Goal: Task Accomplishment & Management: Manage account settings

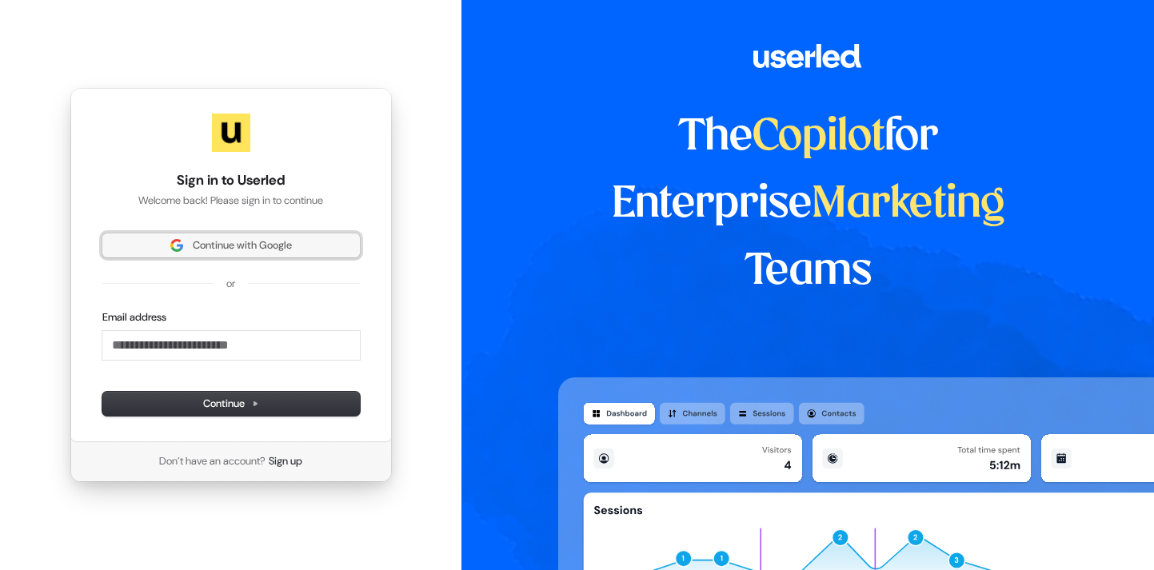
click at [198, 242] on span "Continue with Google" at bounding box center [242, 245] width 99 height 14
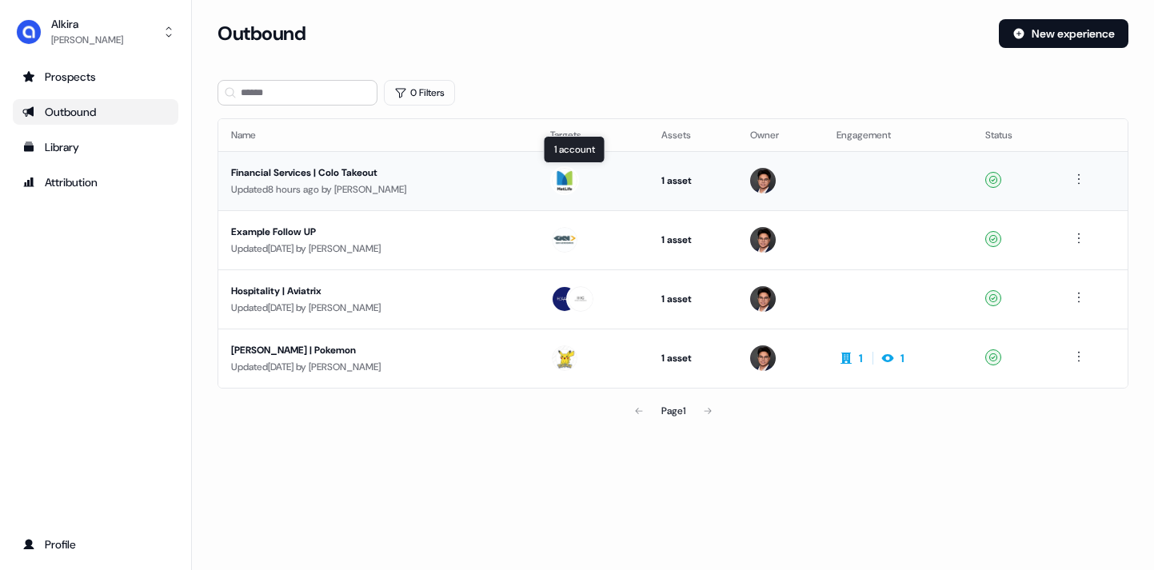
click at [557, 178] on img at bounding box center [565, 181] width 26 height 26
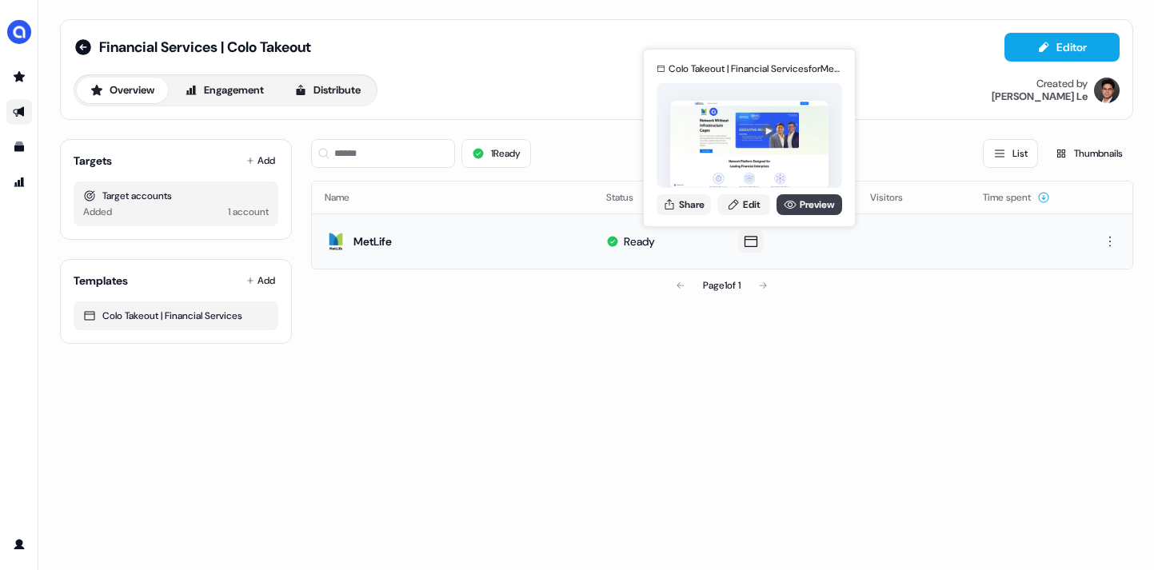
click at [790, 205] on icon at bounding box center [790, 204] width 13 height 13
click at [744, 209] on link "Edit" at bounding box center [744, 204] width 53 height 21
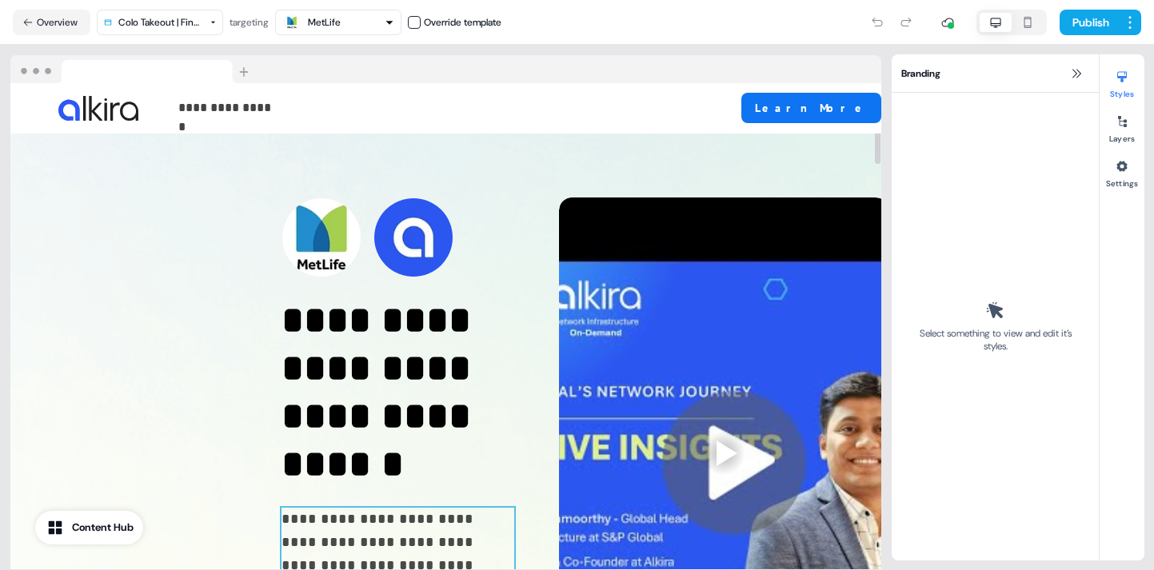
click at [282, 508] on p "**********" at bounding box center [399, 578] width 234 height 141
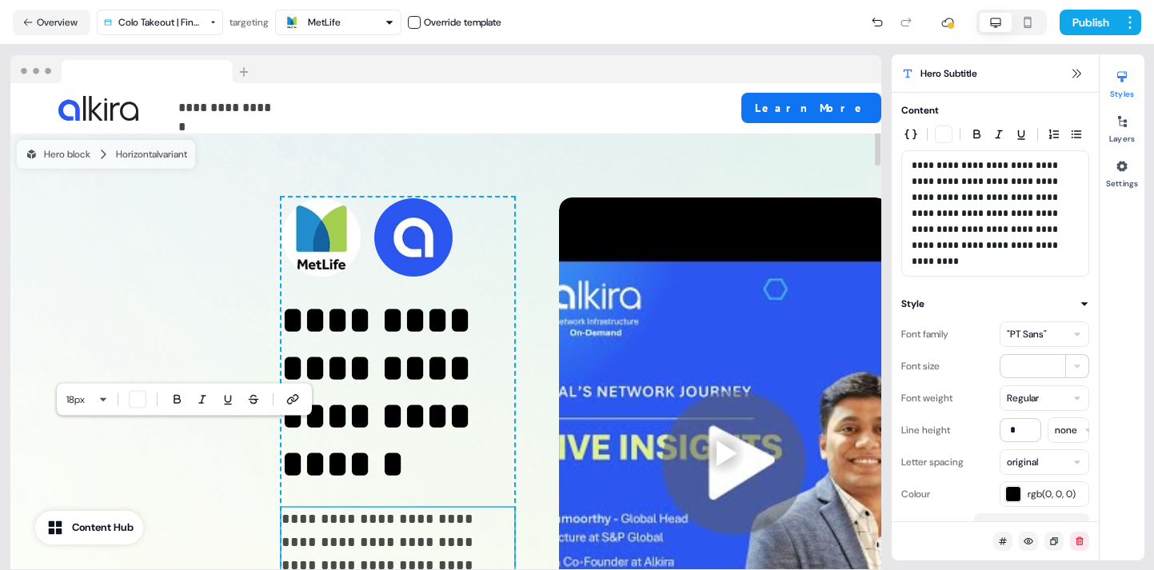
scroll to position [11, 0]
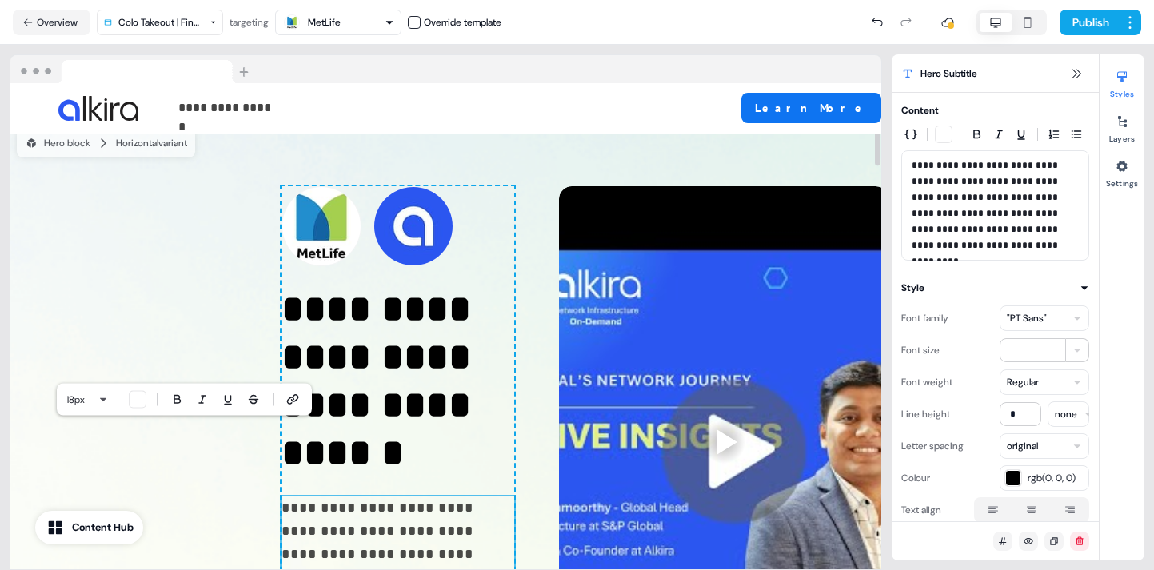
click at [282, 497] on p "**********" at bounding box center [399, 567] width 234 height 141
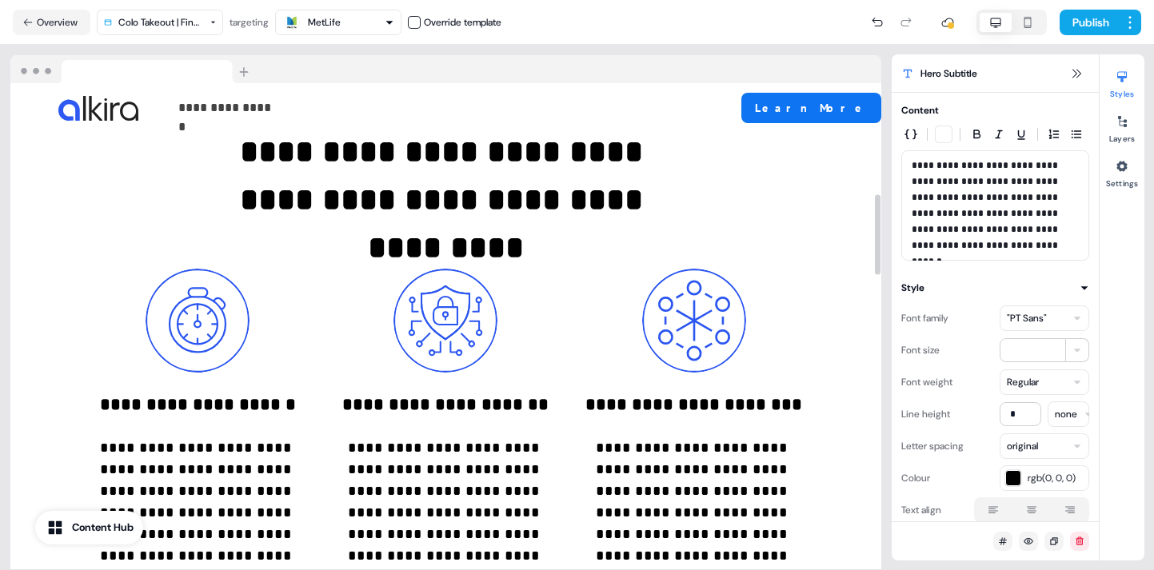
scroll to position [670, 0]
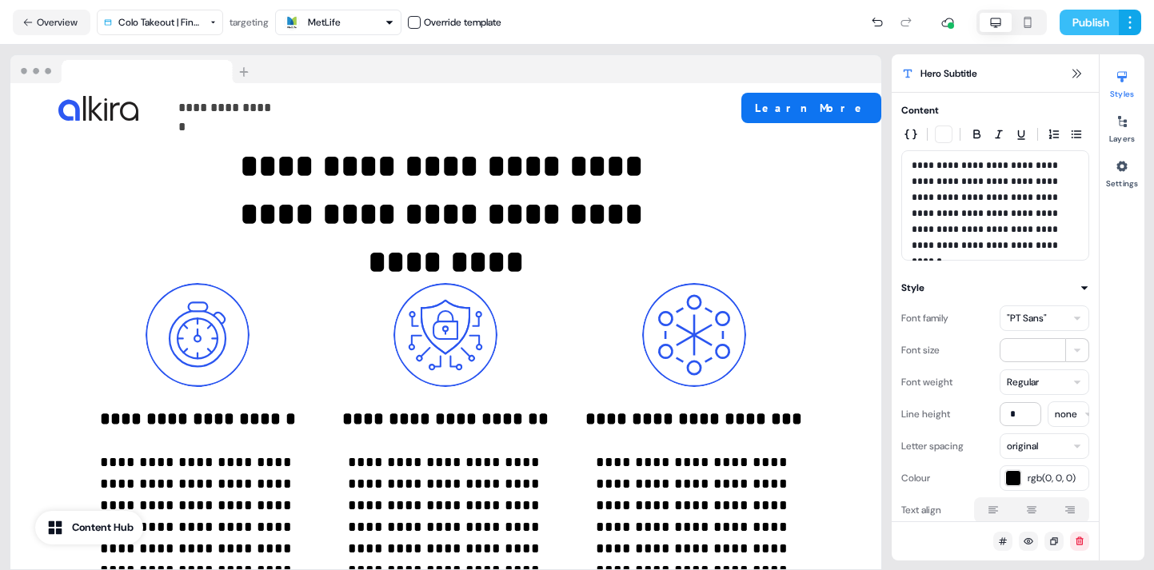
click at [1084, 28] on button "Publish" at bounding box center [1089, 23] width 59 height 26
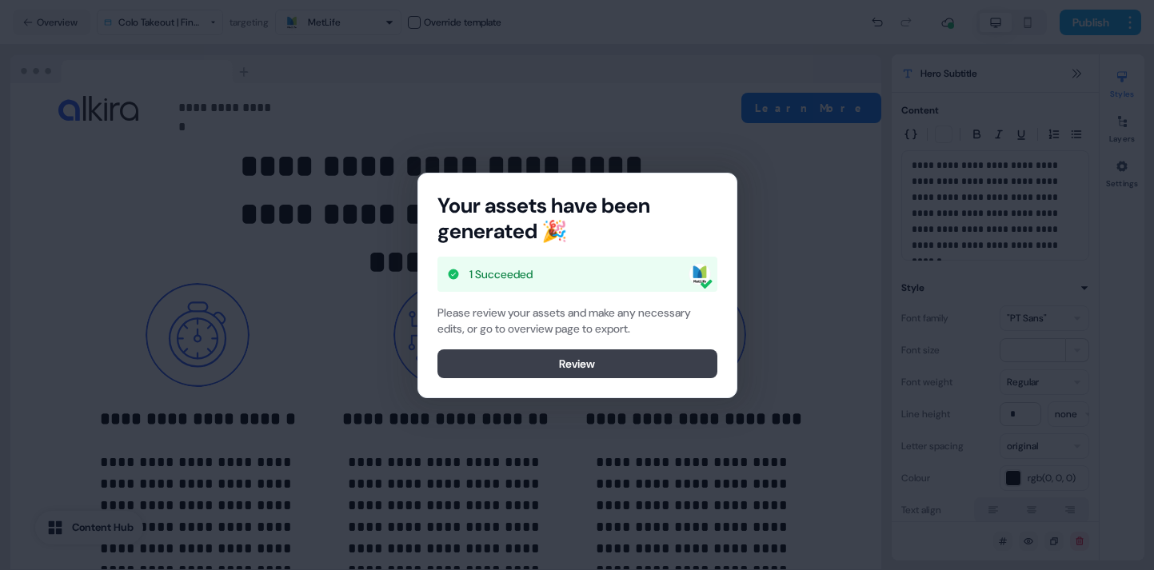
click at [614, 368] on button "Review" at bounding box center [578, 364] width 280 height 29
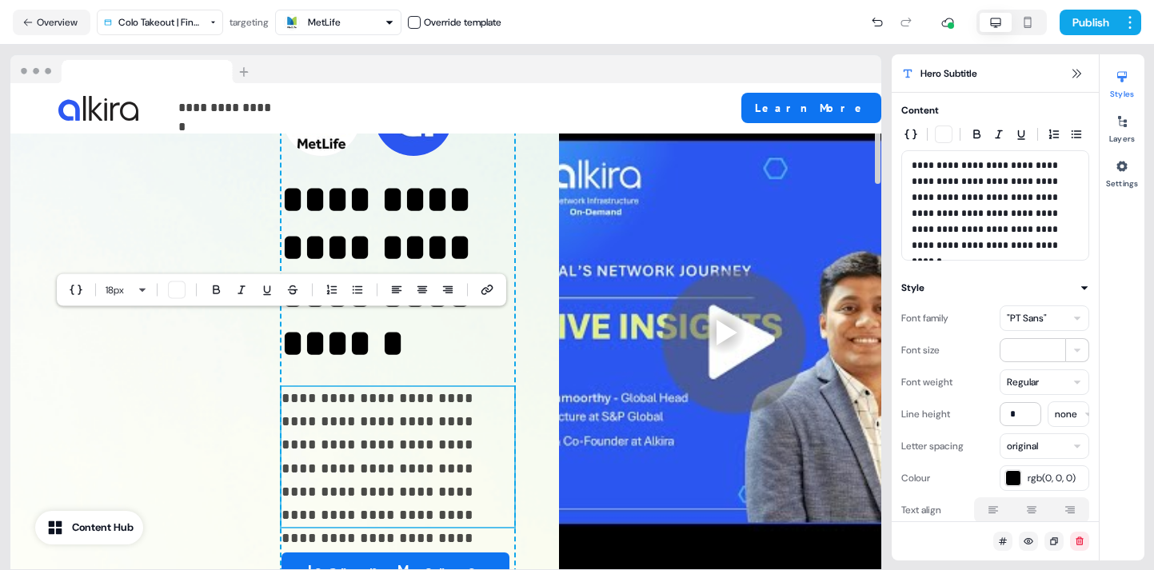
scroll to position [0, 0]
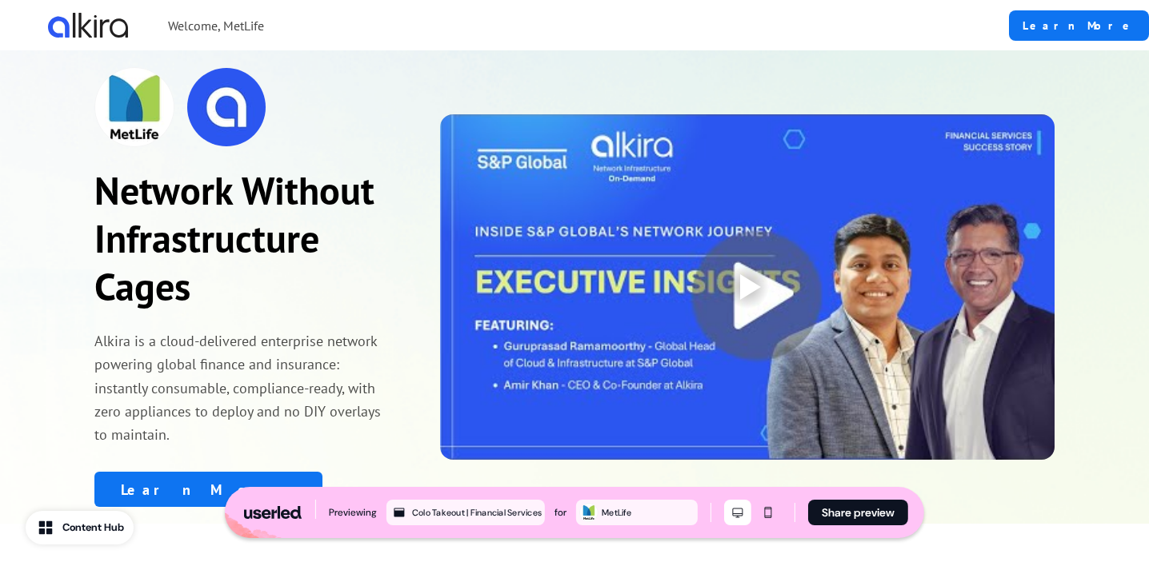
click at [59, 24] on img at bounding box center [88, 25] width 80 height 25
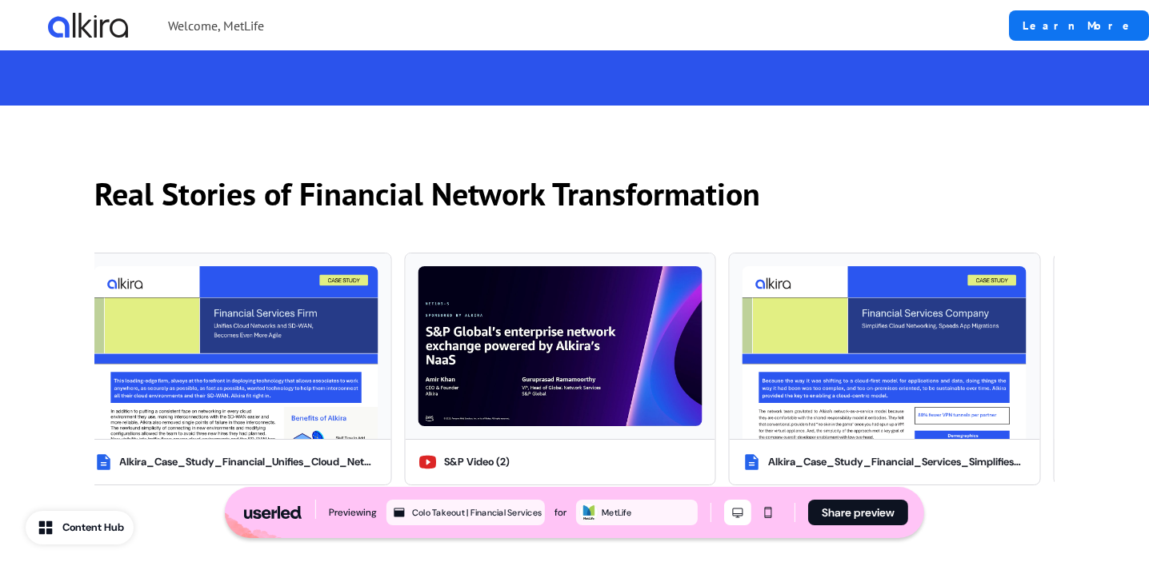
scroll to position [1376, 0]
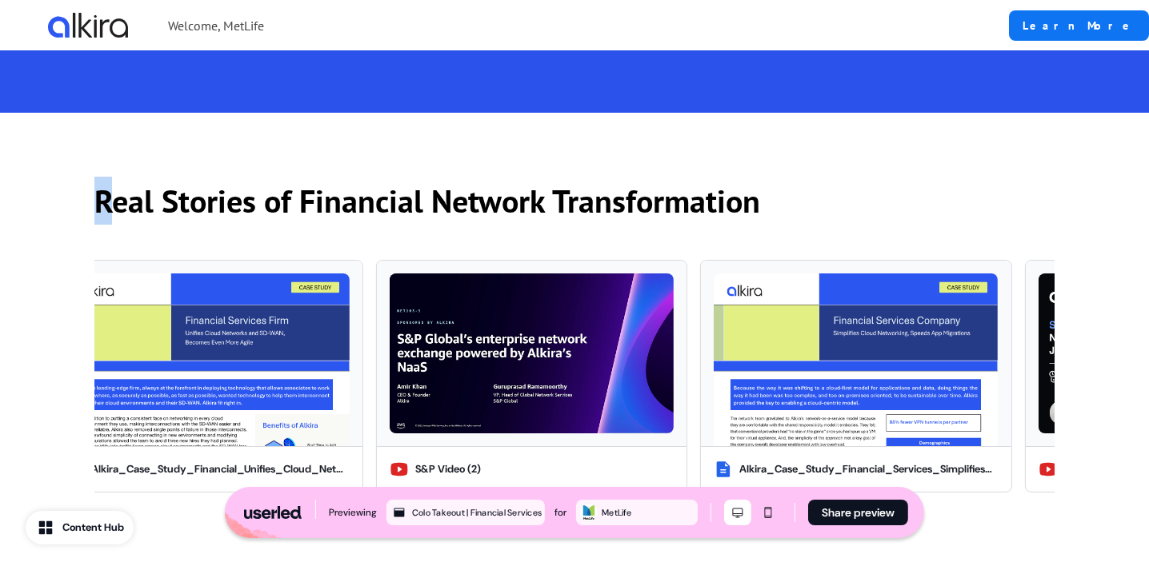
click at [100, 198] on p "Real Stories of Financial Network Transformation" at bounding box center [574, 201] width 960 height 48
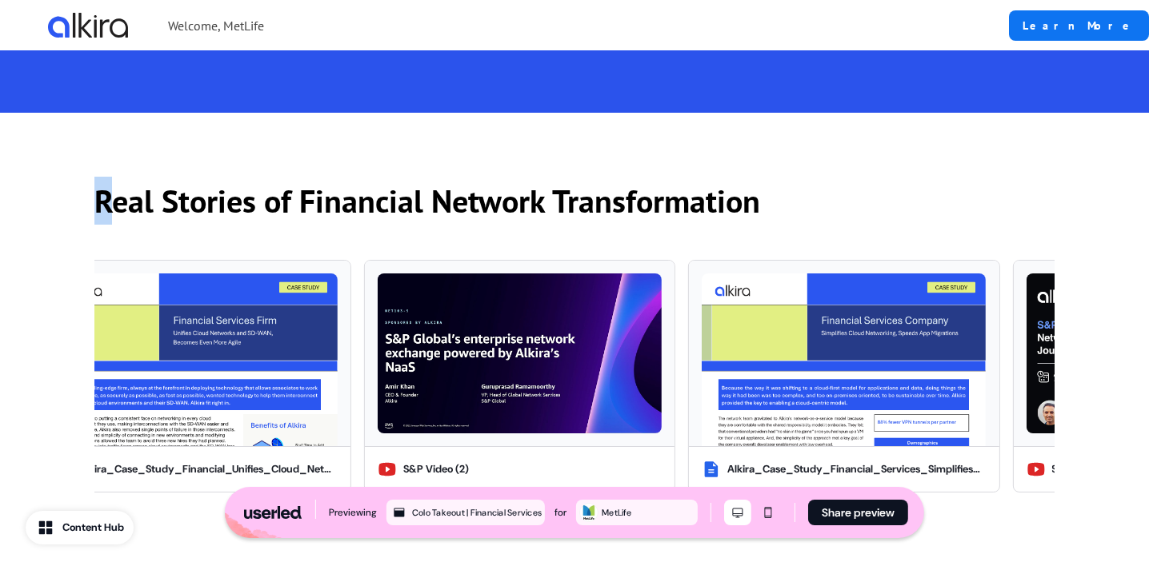
click at [100, 198] on p "Real Stories of Financial Network Transformation" at bounding box center [574, 201] width 960 height 48
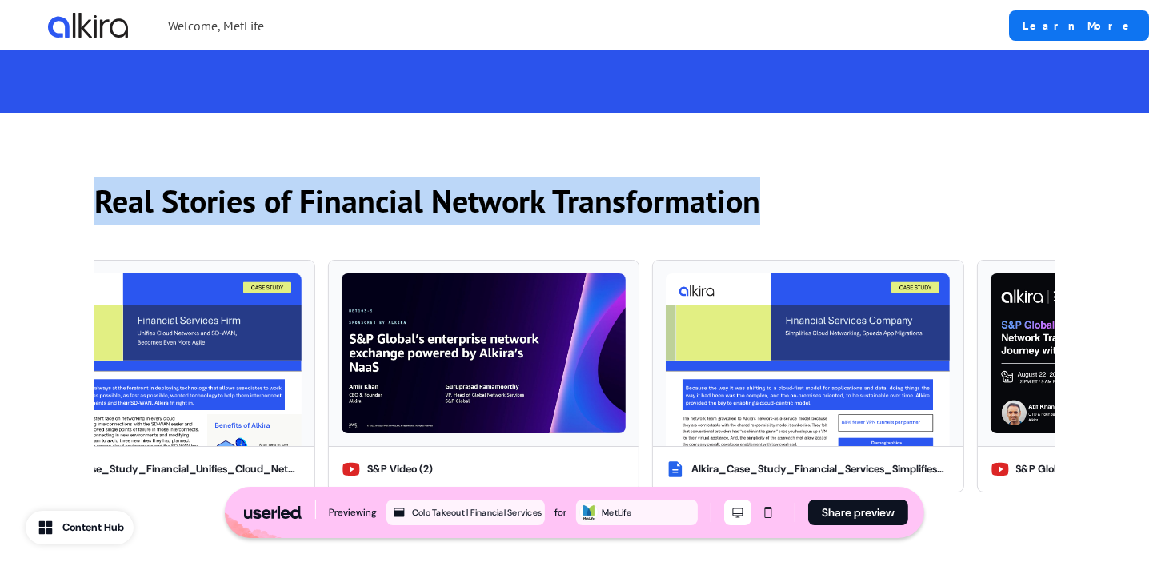
drag, startPoint x: 97, startPoint y: 198, endPoint x: 802, endPoint y: 213, distance: 705.8
click at [802, 213] on p "Real Stories of Financial Network Transformation" at bounding box center [574, 201] width 960 height 48
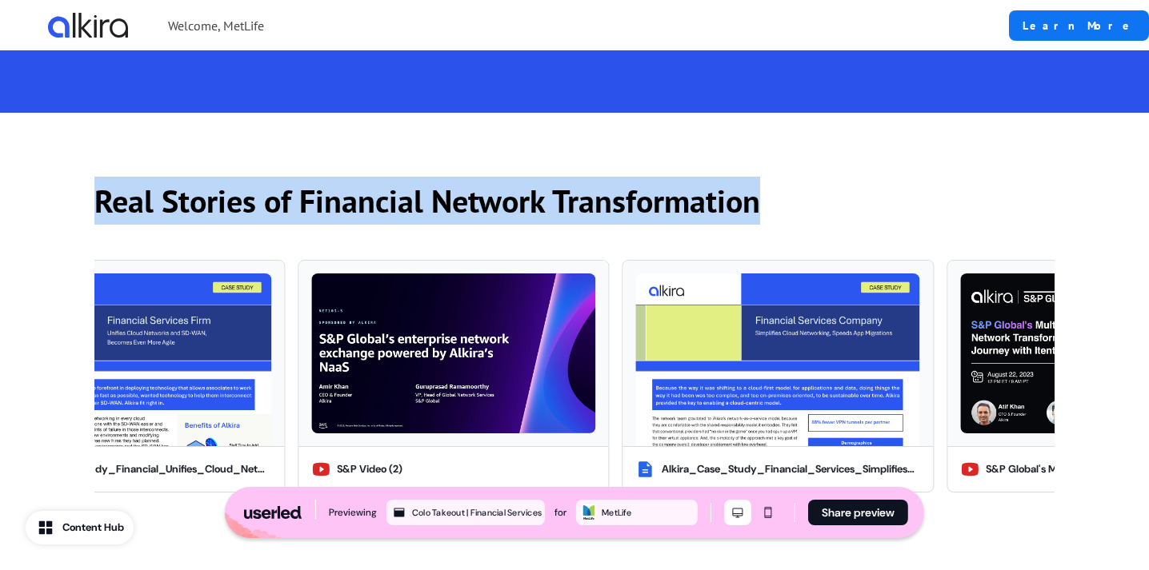
copy p "Real Stories of Financial Network Transformation"
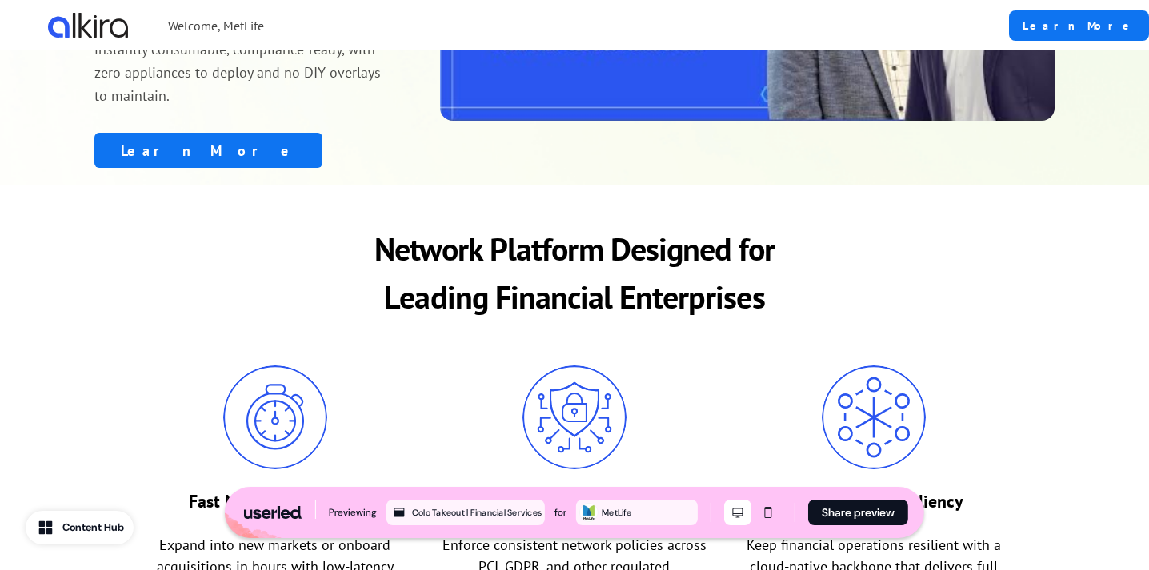
scroll to position [344, 0]
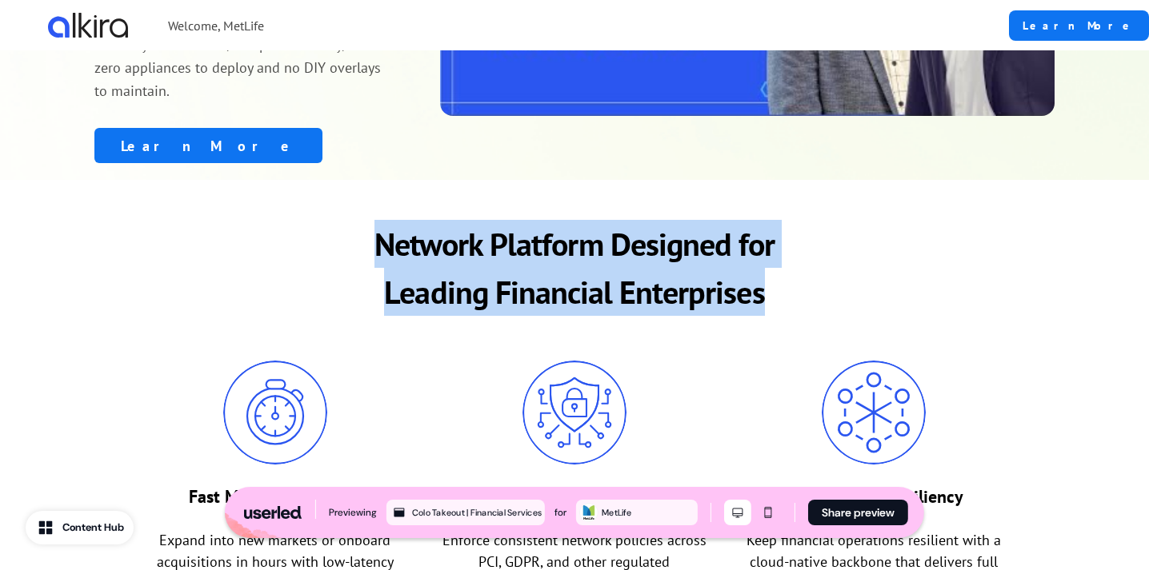
drag, startPoint x: 370, startPoint y: 237, endPoint x: 824, endPoint y: 320, distance: 462.0
click at [824, 320] on div "Network Platform Designed for Leading Financial Enterprises Fast Market Expansi…" at bounding box center [574, 437] width 1056 height 514
copy p "Network Platform Designed for Leading Financial Enterprises"
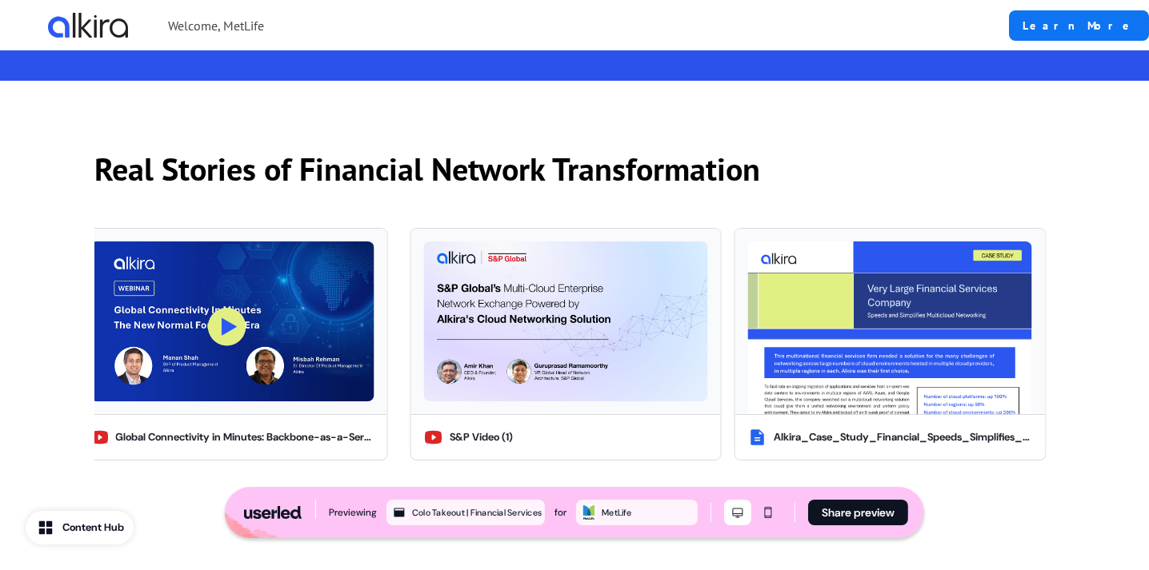
scroll to position [2223, 0]
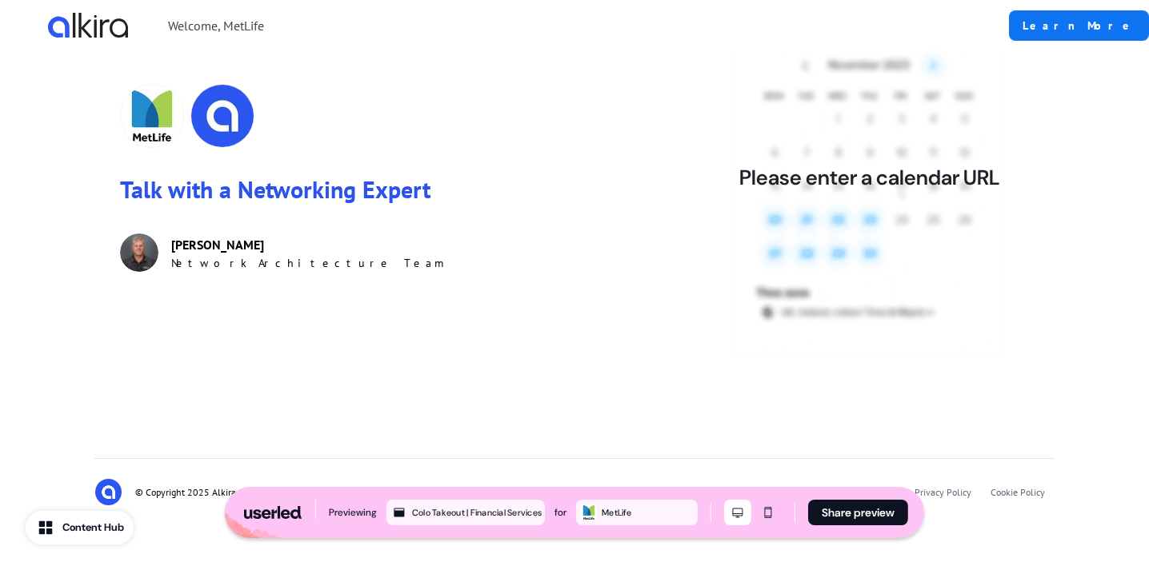
click at [272, 186] on p "Talk with a Networking Expert" at bounding box center [347, 189] width 454 height 31
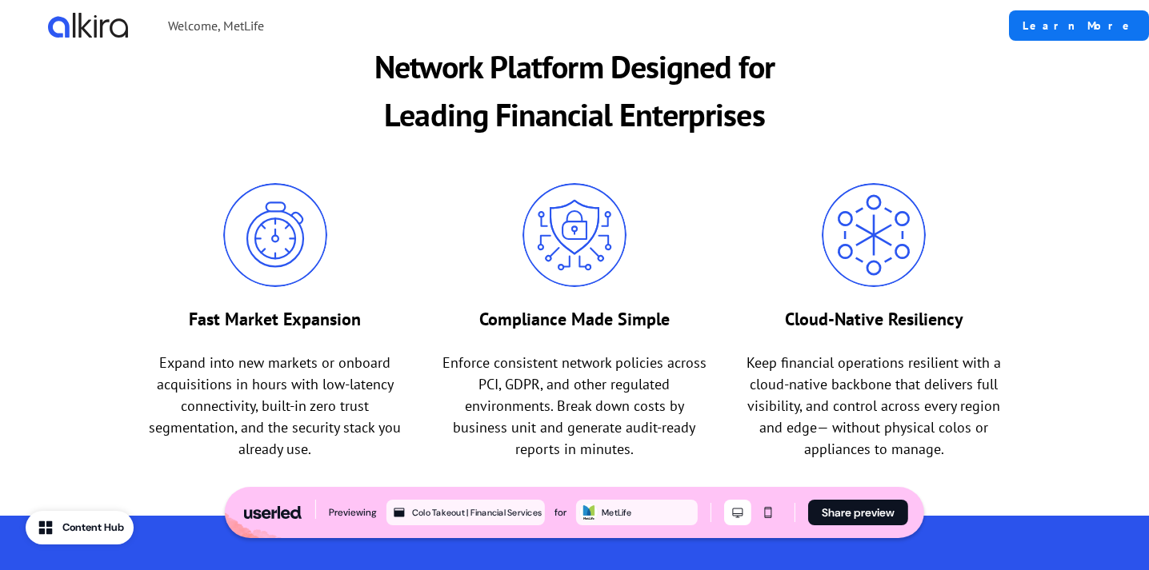
scroll to position [0, 0]
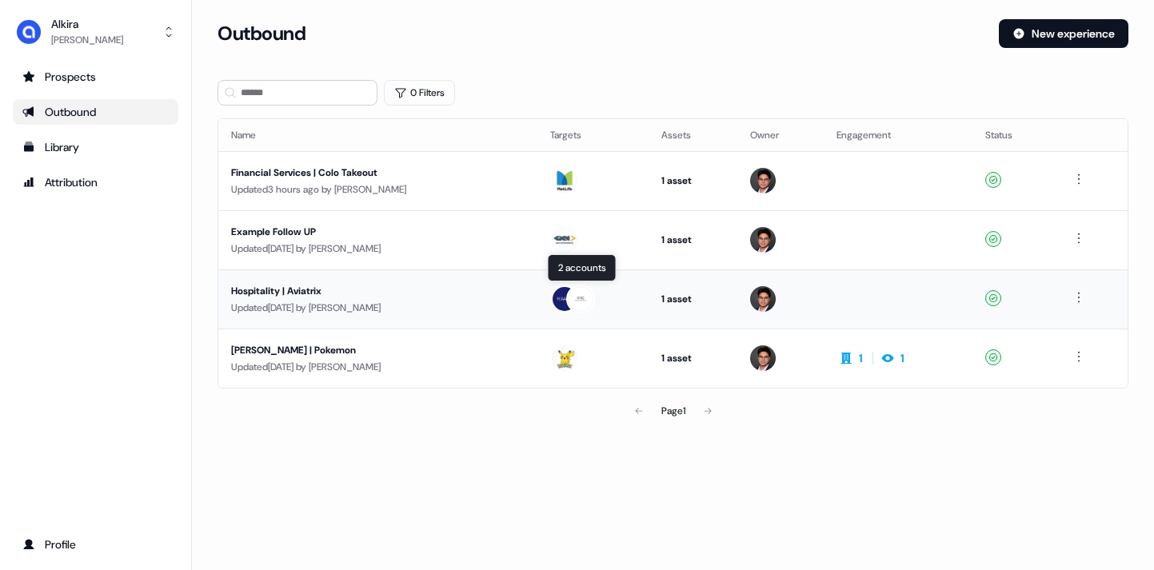
click at [570, 298] on img at bounding box center [581, 299] width 26 height 26
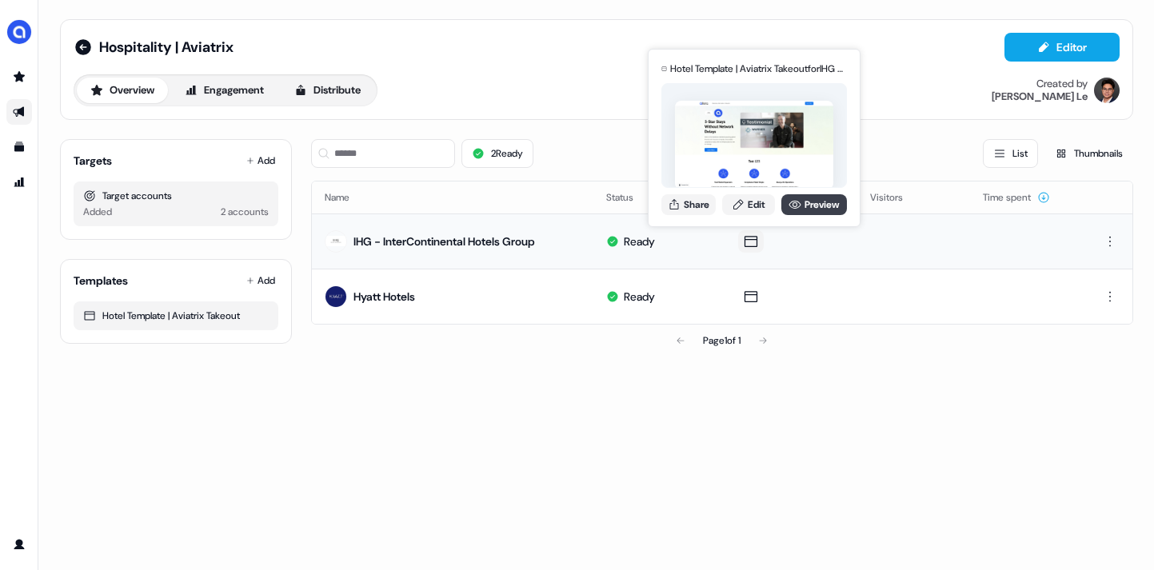
click at [797, 206] on icon at bounding box center [795, 204] width 13 height 13
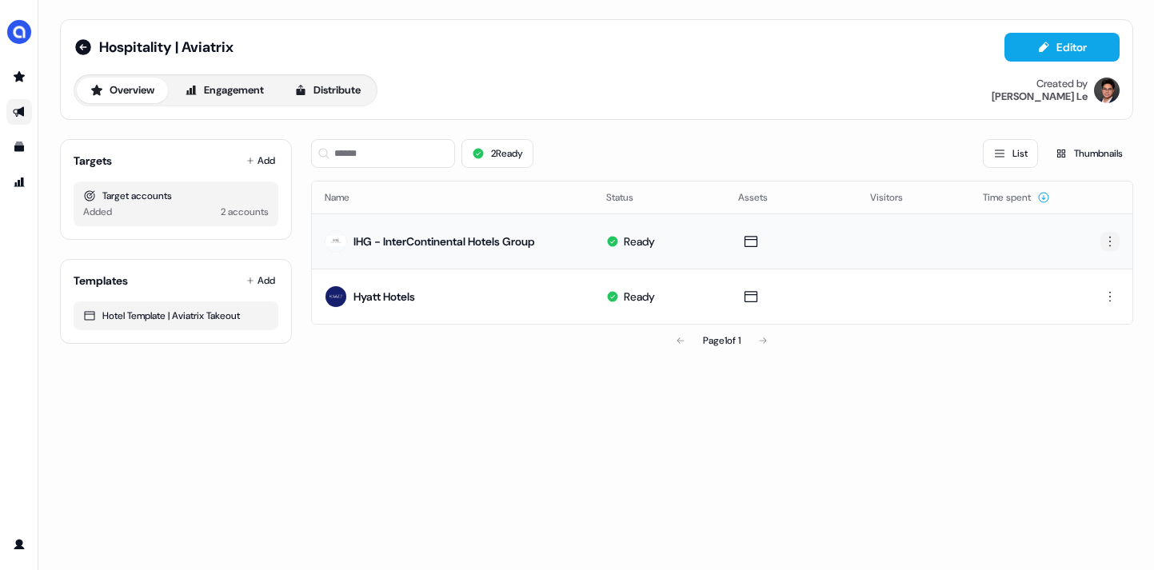
click at [1110, 238] on html "For the best experience switch devices to a bigger screen. Go to Userled.io Hos…" at bounding box center [577, 285] width 1154 height 570
click at [1079, 267] on div "Edit" at bounding box center [1103, 271] width 94 height 26
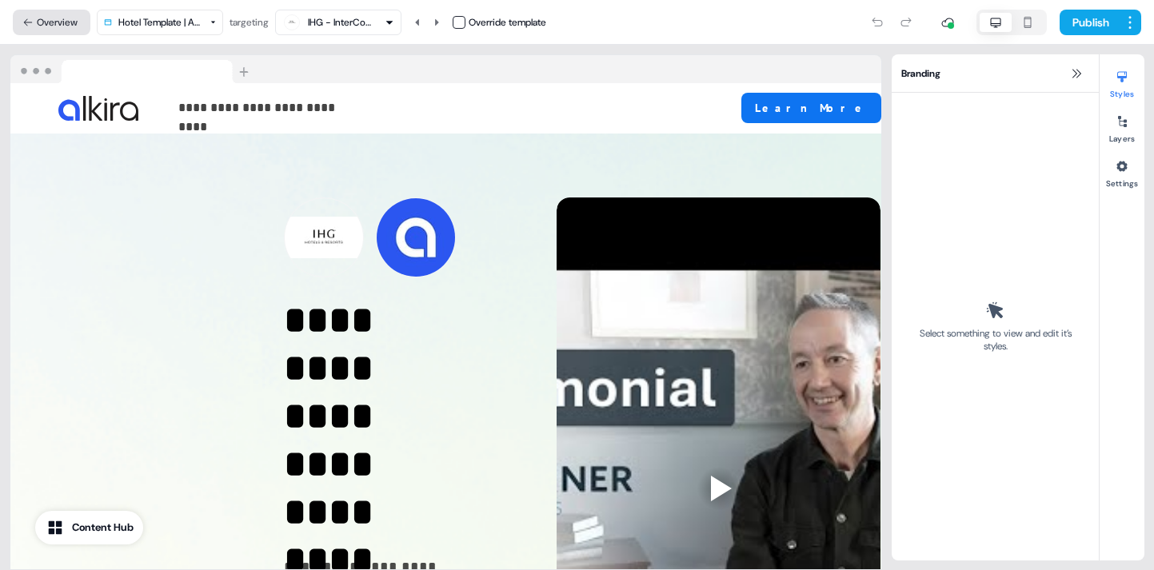
click at [38, 31] on button "Overview" at bounding box center [52, 23] width 78 height 26
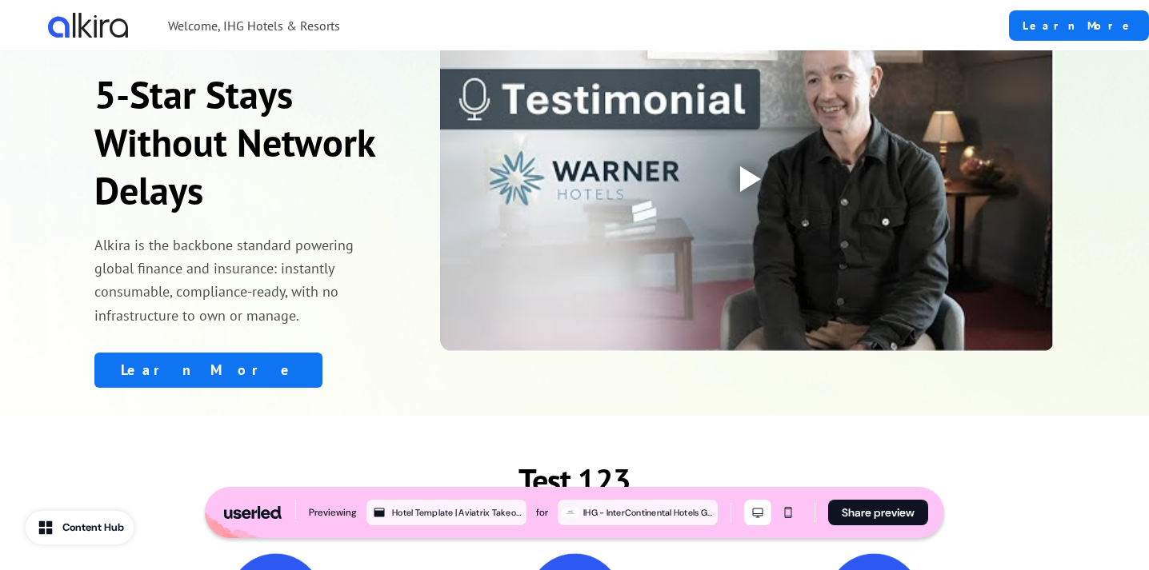
scroll to position [109, 0]
